Goal: Find specific page/section: Find specific page/section

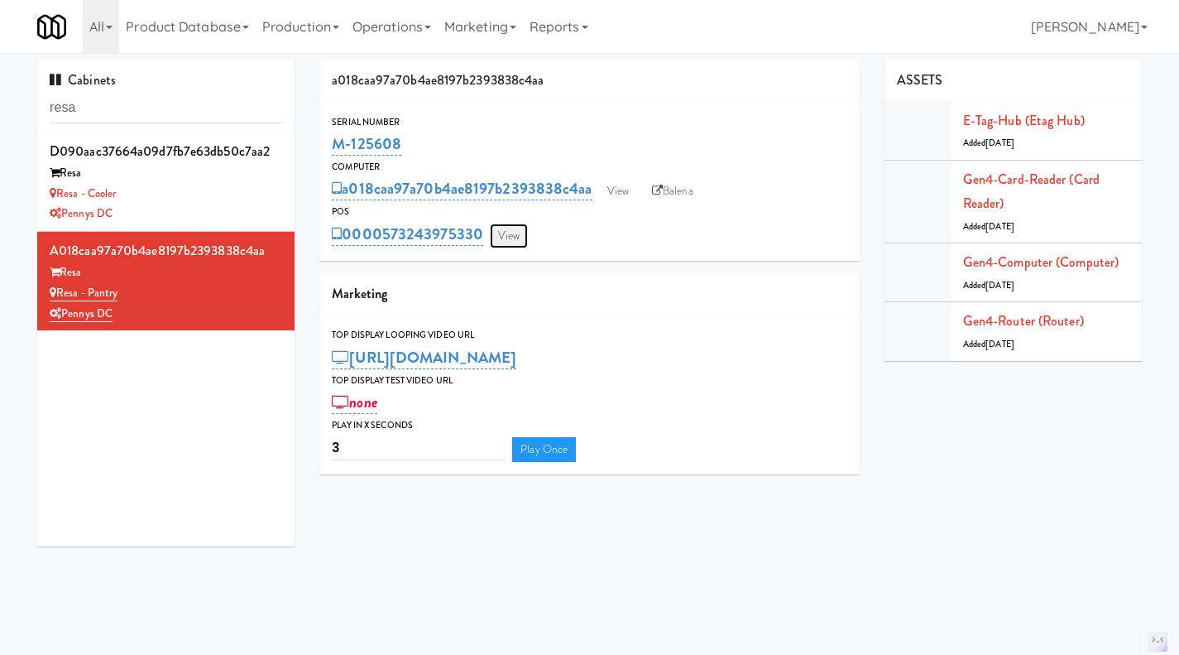
click at [502, 236] on link "View" at bounding box center [509, 235] width 38 height 25
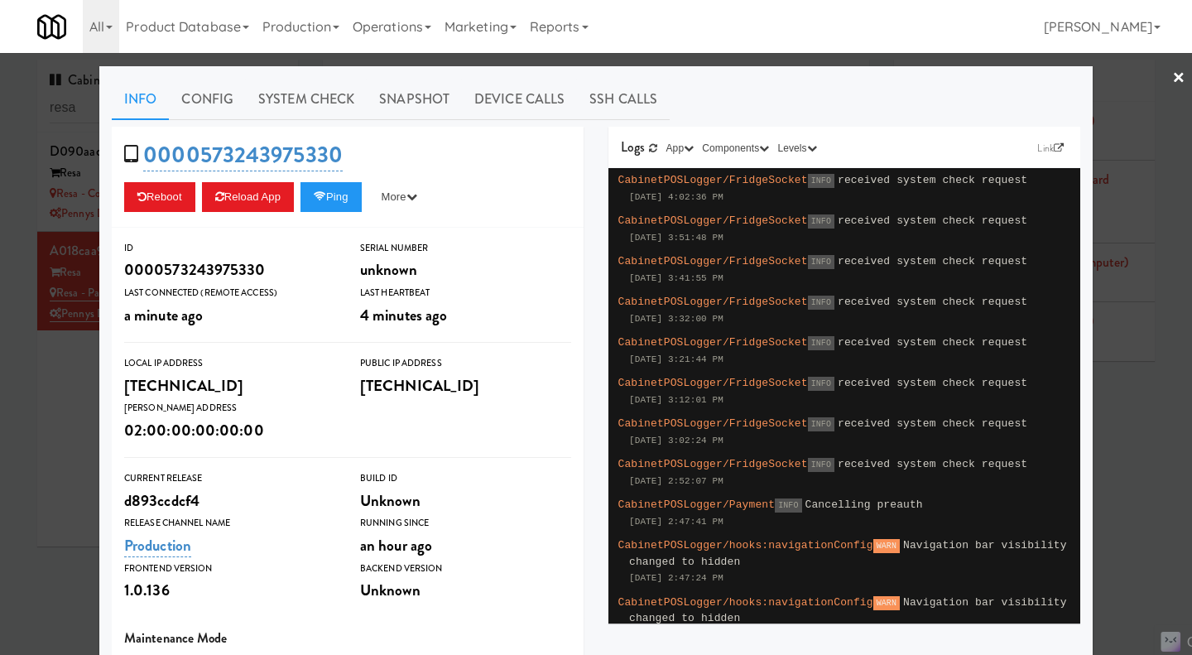
click at [67, 417] on div at bounding box center [596, 327] width 1192 height 655
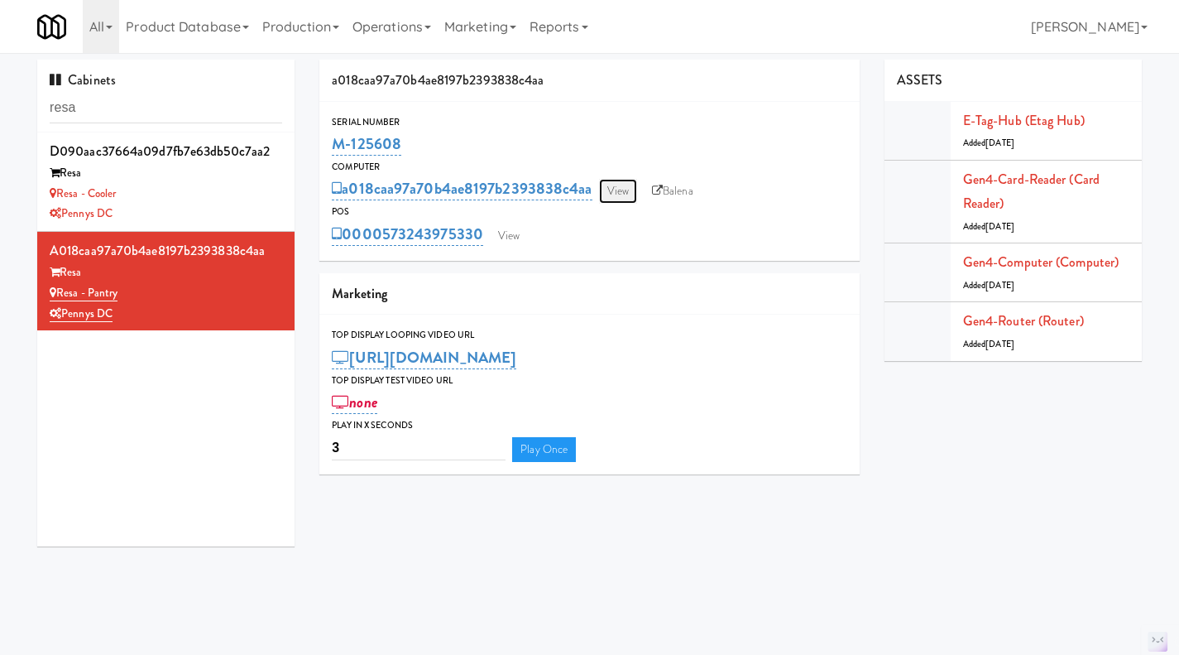
click at [612, 195] on link "View" at bounding box center [618, 191] width 38 height 25
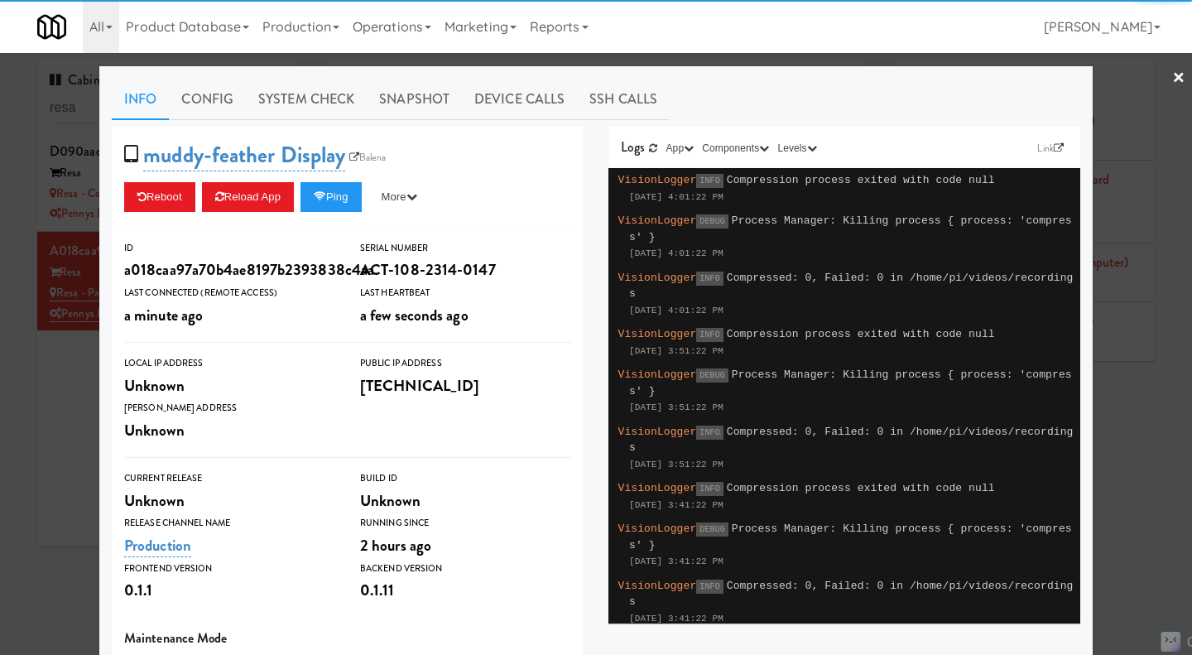
click at [76, 403] on div at bounding box center [596, 327] width 1192 height 655
